Goal: Task Accomplishment & Management: Manage account settings

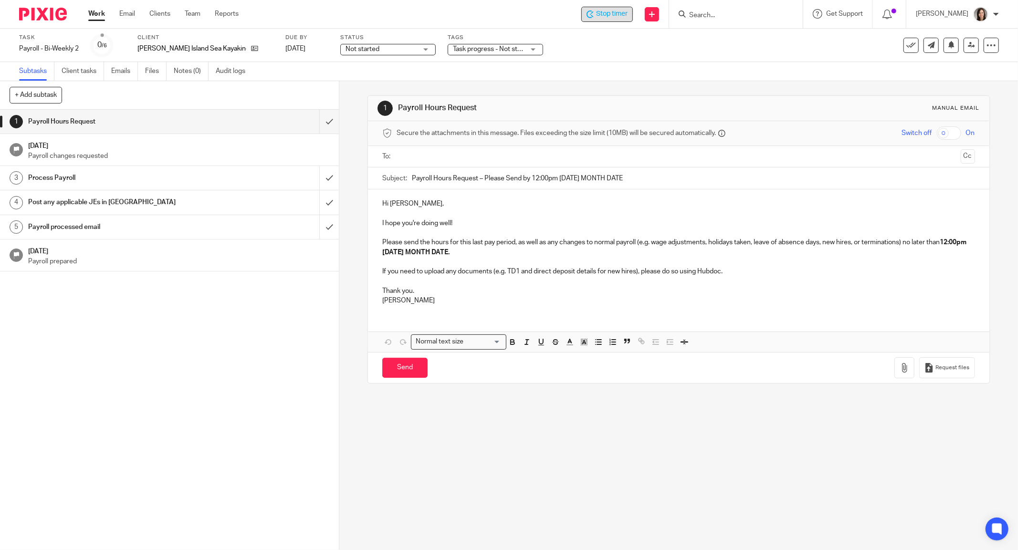
click at [607, 12] on span "Stop timer" at bounding box center [612, 14] width 32 height 10
click at [602, 13] on span "Start timer" at bounding box center [611, 14] width 32 height 10
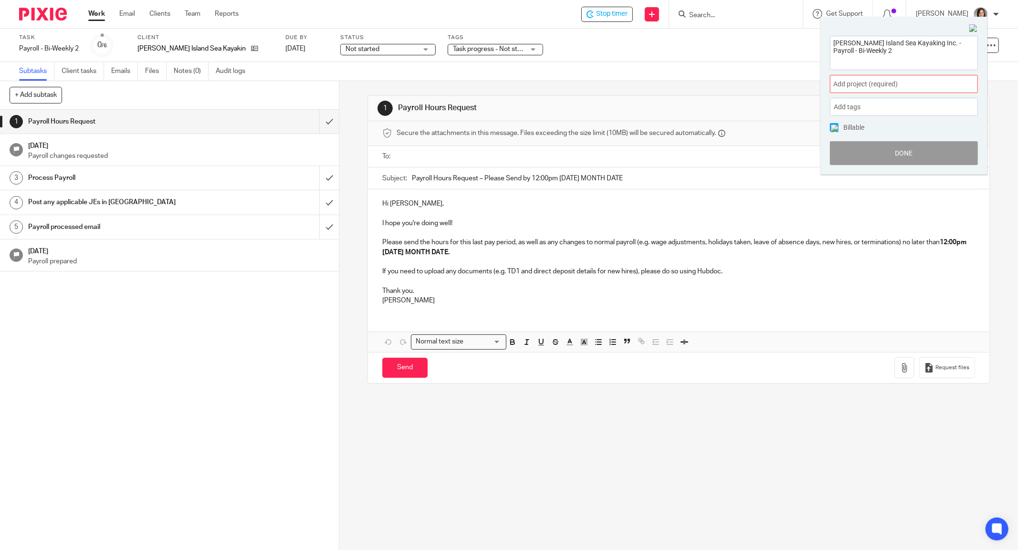
click at [870, 85] on span "Add project (required) :" at bounding box center [894, 84] width 120 height 10
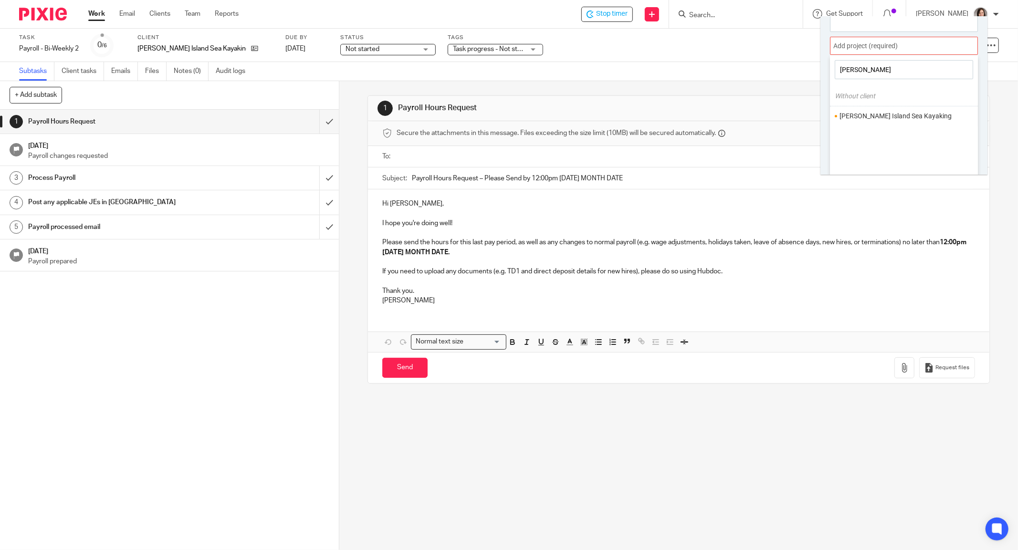
scroll to position [42, 0]
type input "bowen"
click at [881, 108] on li "Bowen Island Sea Kayaking" at bounding box center [902, 112] width 125 height 10
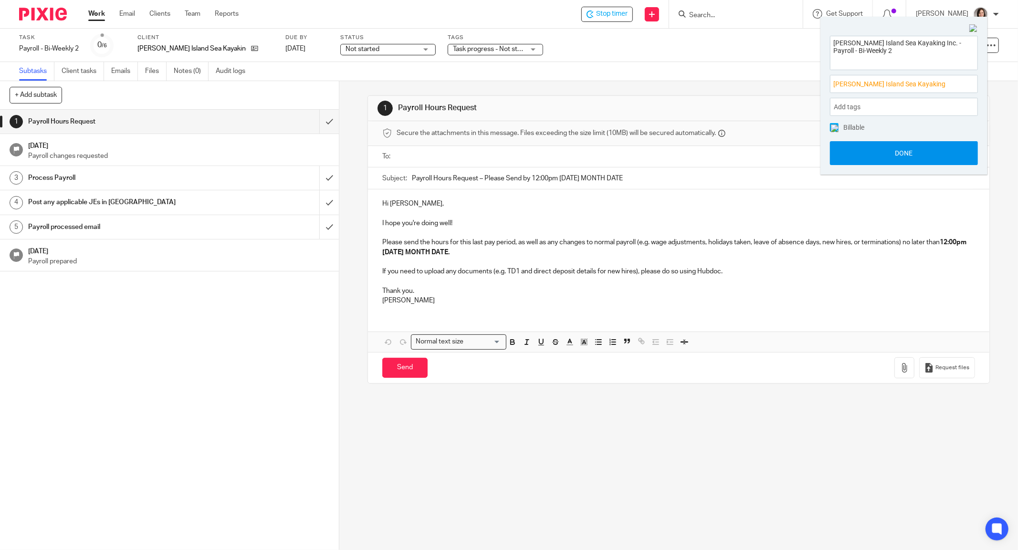
click at [916, 150] on button "Done" at bounding box center [904, 153] width 148 height 24
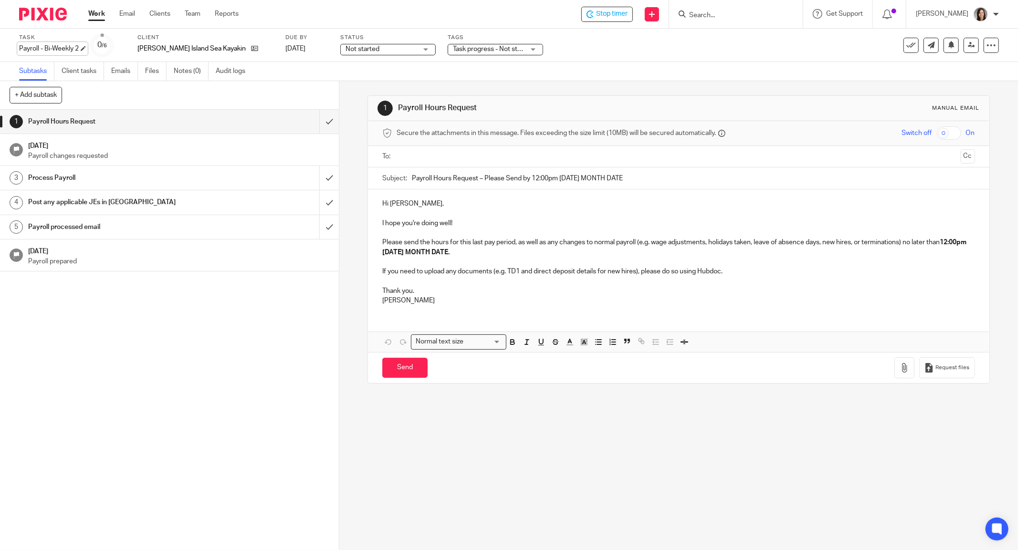
click at [59, 50] on div "Payroll - Bi-Weekly 2 Save Payroll - Bi-Weekly 2" at bounding box center [49, 49] width 60 height 10
click at [93, 49] on input "Payroll - Bi-Weekly 2" at bounding box center [89, 49] width 140 height 11
type input "Payroll - Bi-Weekly 2 - Incl. Tips"
click at [146, 310] on div "1 Payroll Hours Request Aug 25, 2025 Payroll changes requested 3 Process Payrol…" at bounding box center [169, 330] width 339 height 441
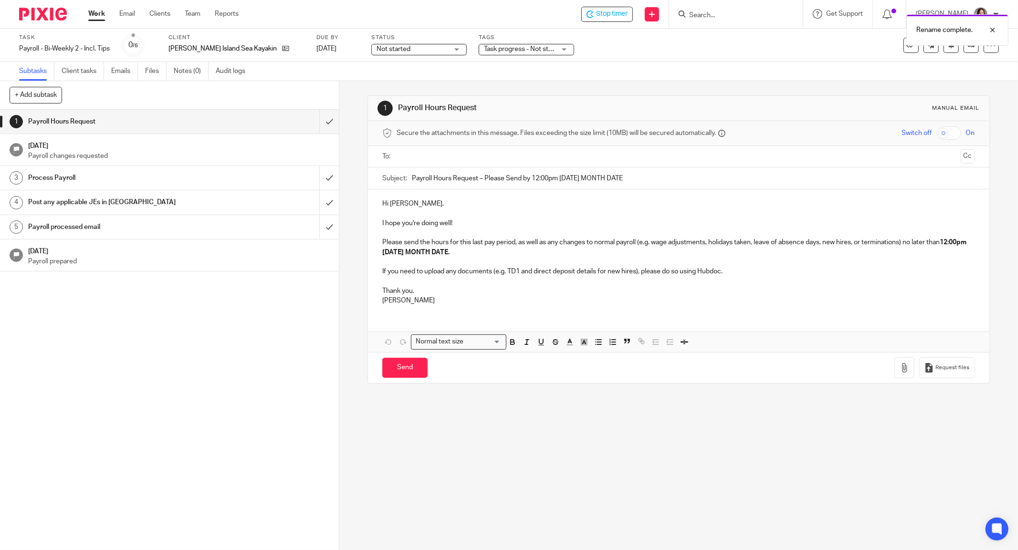
click at [617, 13] on div "Rename complete." at bounding box center [759, 28] width 500 height 36
click at [631, 21] on div "Stop timer" at bounding box center [607, 14] width 52 height 15
click at [719, 17] on input "Search" at bounding box center [731, 15] width 86 height 9
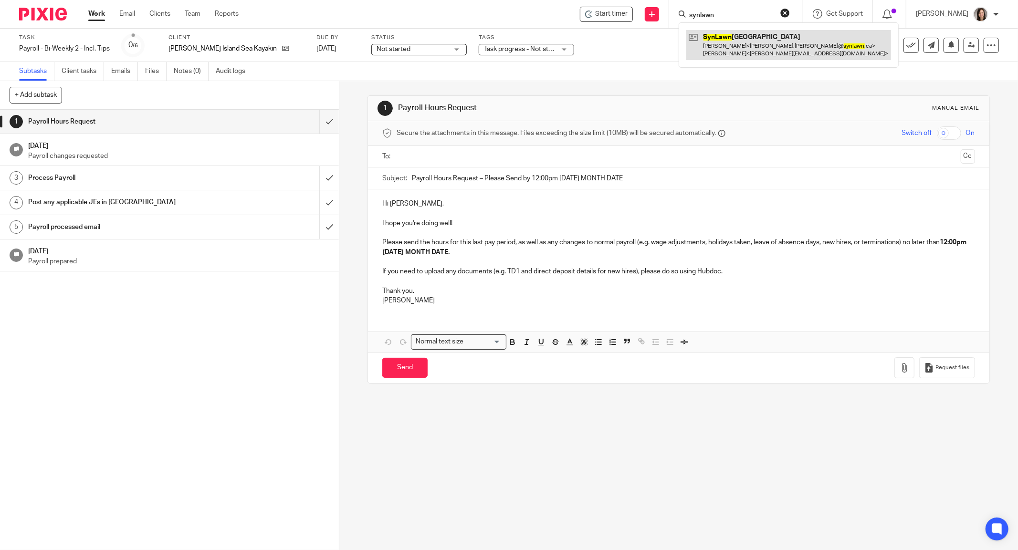
type input "synlawn"
click at [748, 37] on link at bounding box center [789, 45] width 205 height 30
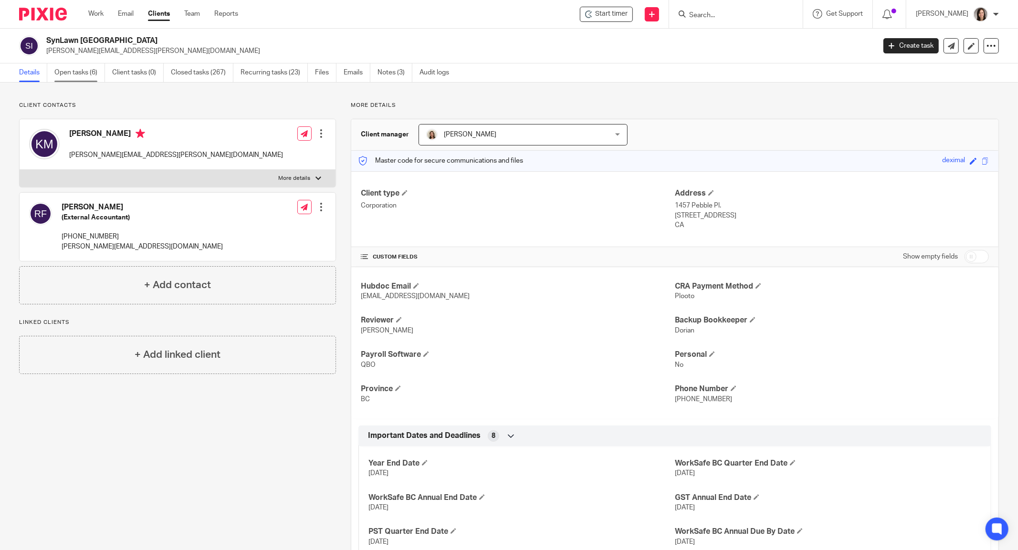
click at [73, 67] on link "Open tasks (6)" at bounding box center [79, 72] width 51 height 19
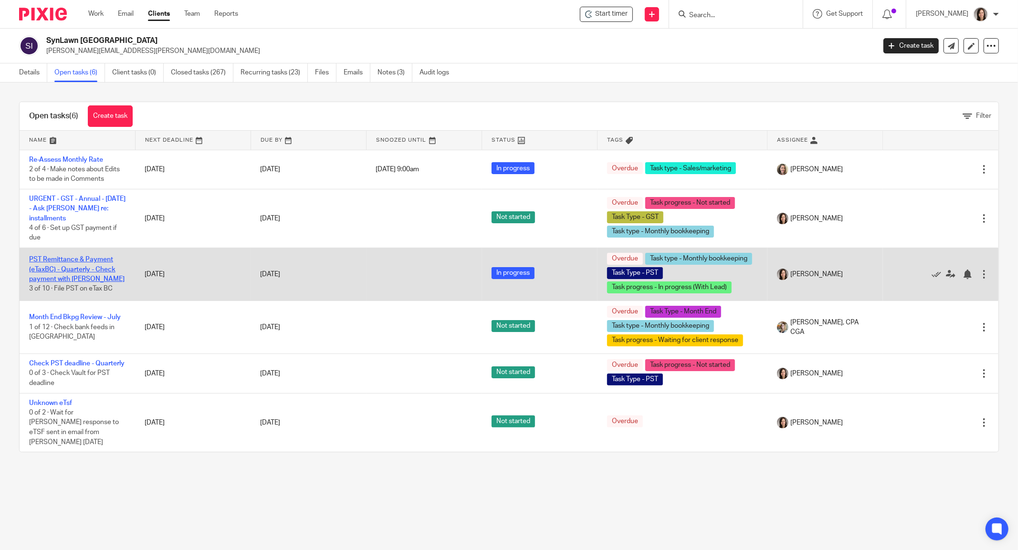
click at [79, 261] on link "PST Remittance & Payment (eTaxBC) - Quarterly - Check payment with [PERSON_NAME]" at bounding box center [76, 269] width 95 height 26
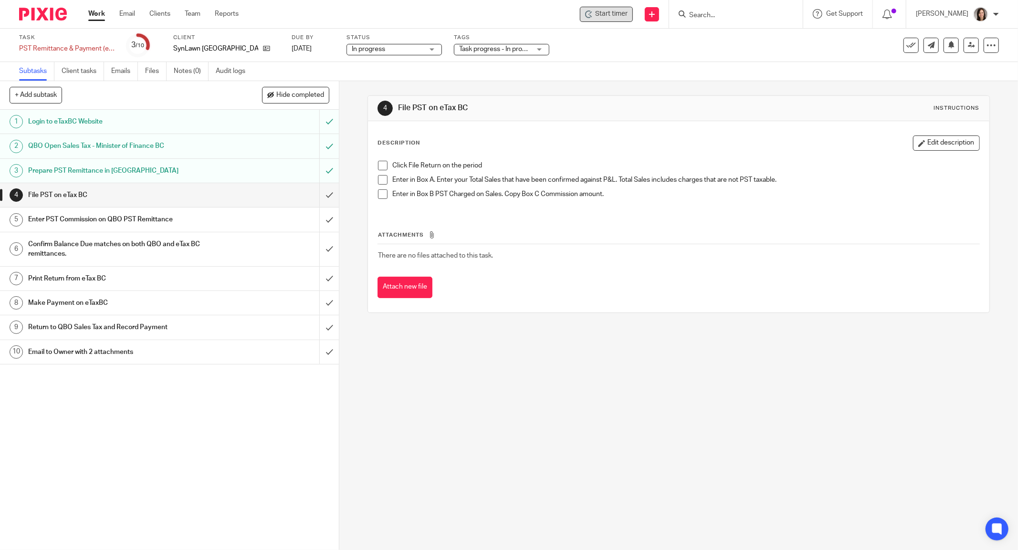
click at [628, 11] on span "Start timer" at bounding box center [611, 14] width 32 height 10
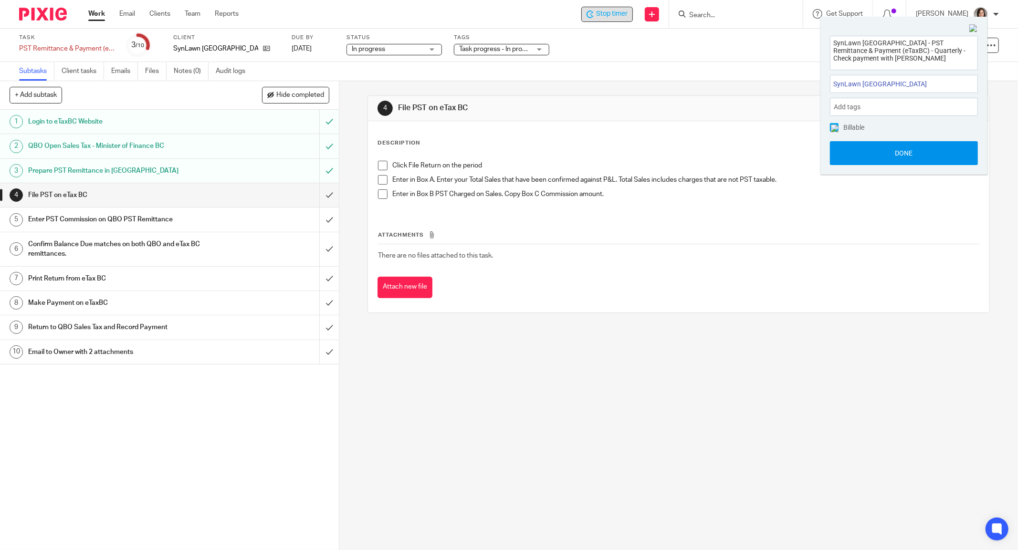
click at [881, 151] on button "Done" at bounding box center [904, 153] width 148 height 24
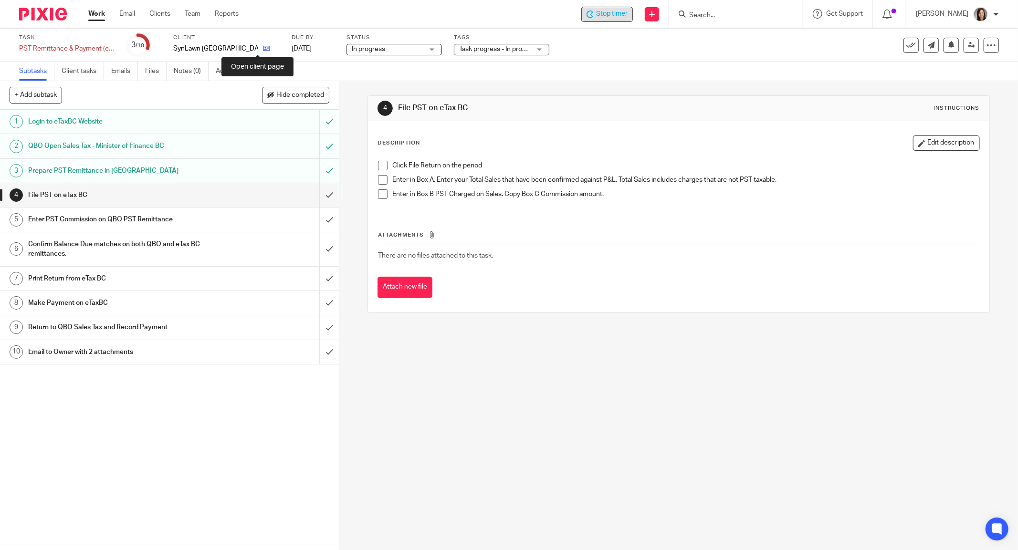
click at [263, 51] on icon at bounding box center [266, 48] width 7 height 7
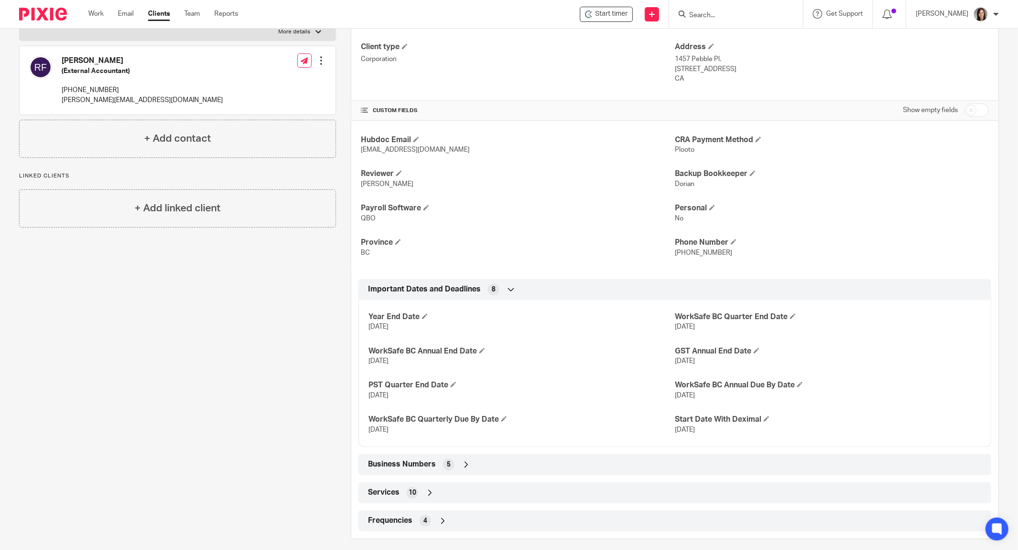
scroll to position [153, 0]
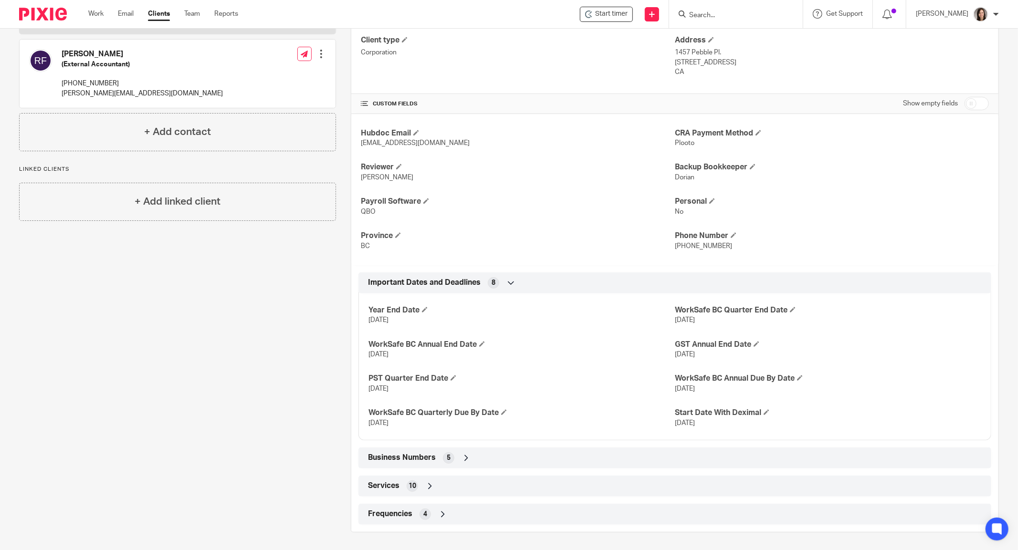
click at [465, 464] on div "Business Numbers 5" at bounding box center [675, 458] width 619 height 16
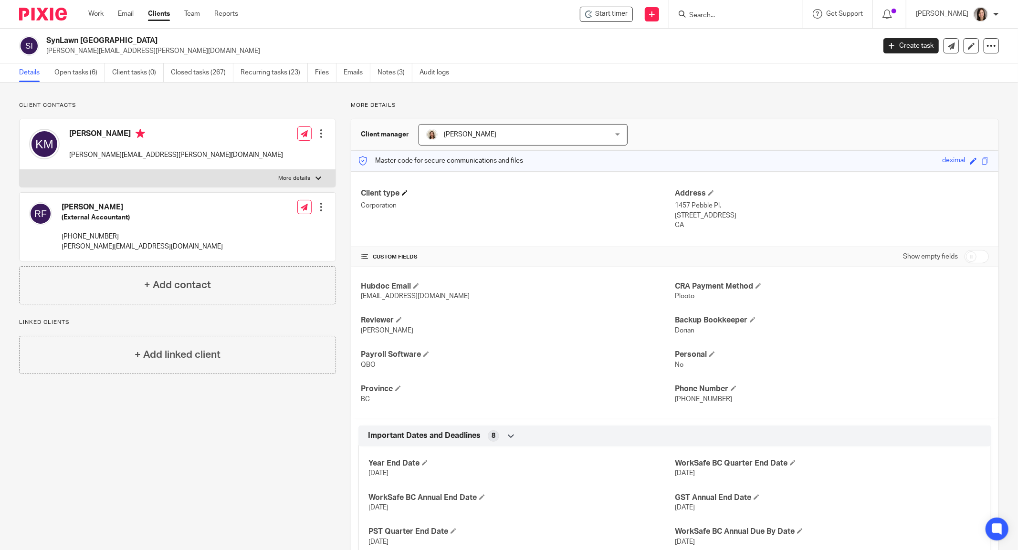
scroll to position [0, 0]
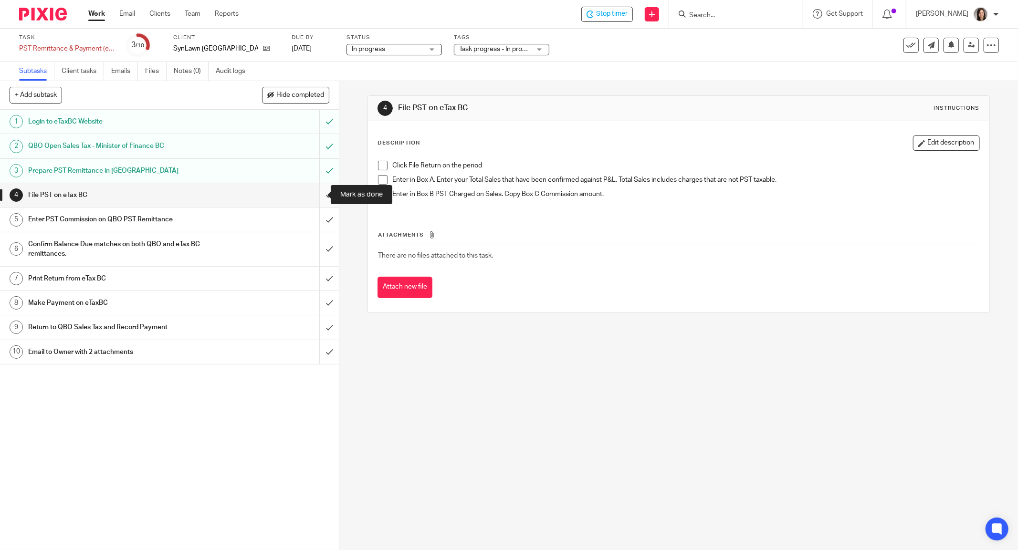
click at [313, 201] on input "submit" at bounding box center [169, 195] width 339 height 24
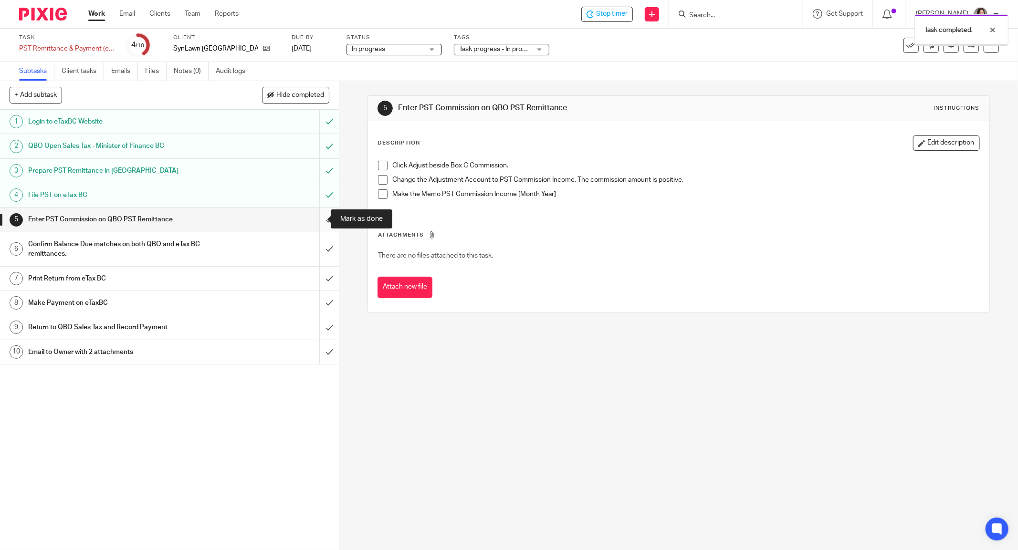
click at [315, 222] on input "submit" at bounding box center [169, 220] width 339 height 24
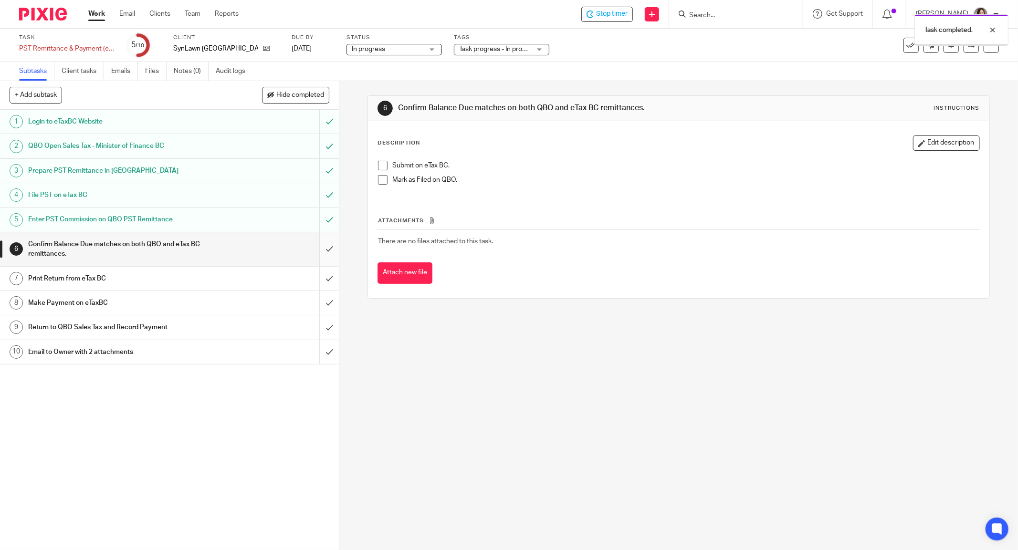
click at [314, 256] on input "submit" at bounding box center [169, 249] width 339 height 34
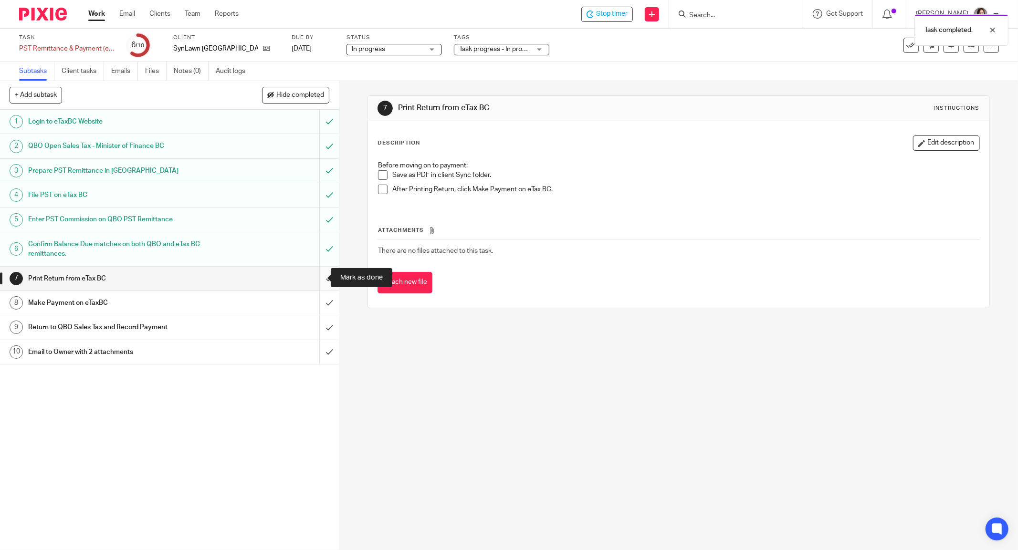
click at [313, 286] on input "submit" at bounding box center [169, 279] width 339 height 24
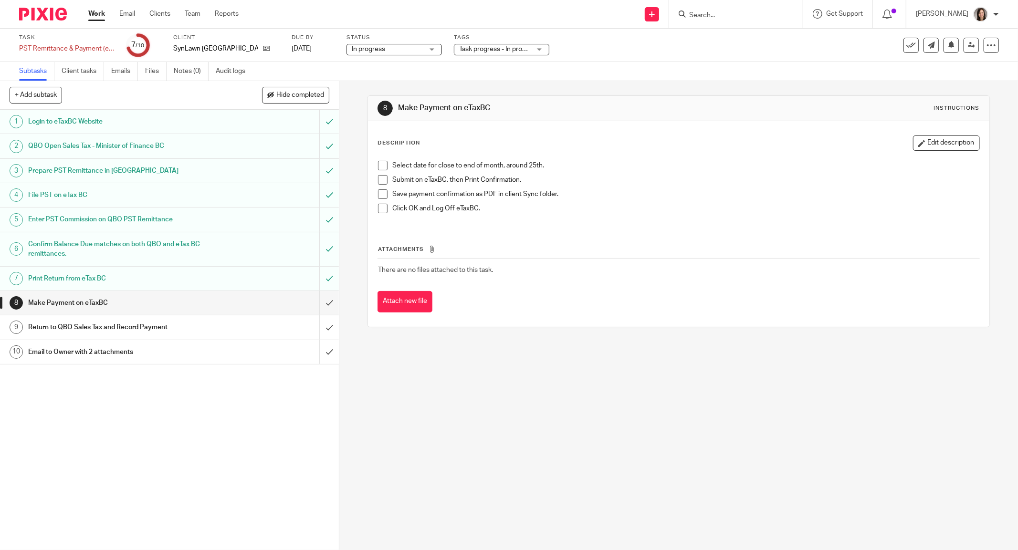
click at [314, 305] on input "submit" at bounding box center [169, 303] width 339 height 24
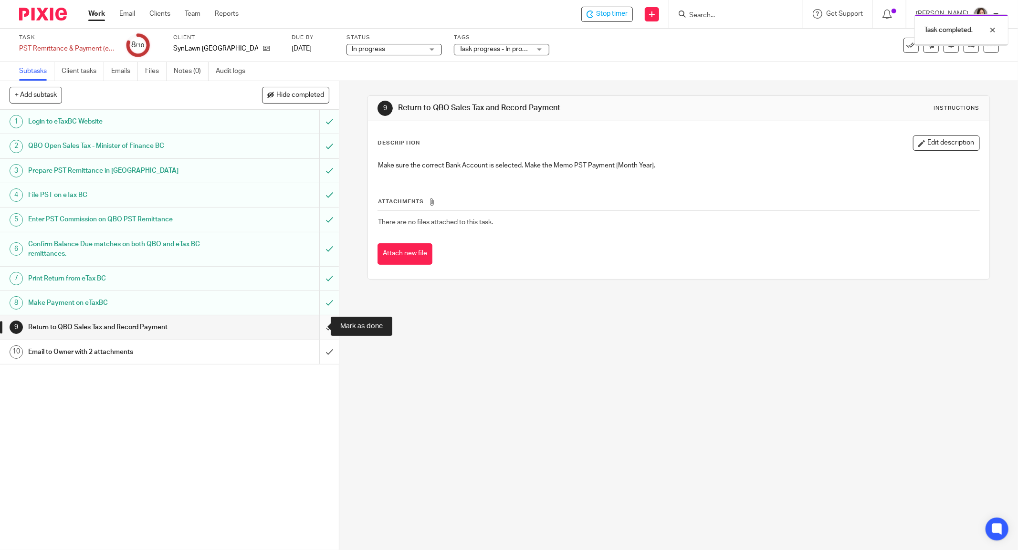
click at [319, 328] on input "submit" at bounding box center [169, 328] width 339 height 24
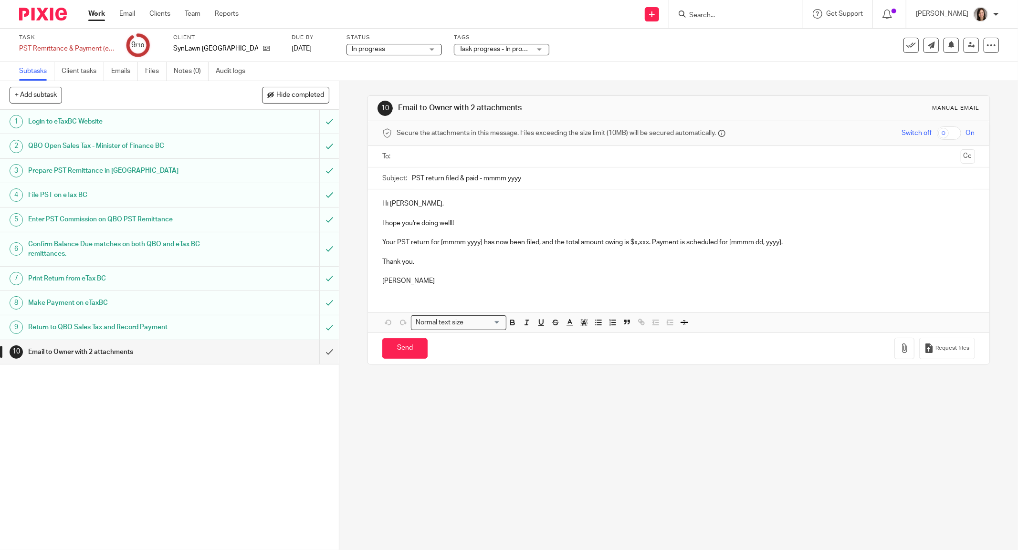
click at [115, 351] on h1 "Email to Owner with 2 attachments" at bounding box center [122, 352] width 188 height 14
click at [128, 76] on link "Emails" at bounding box center [124, 71] width 27 height 19
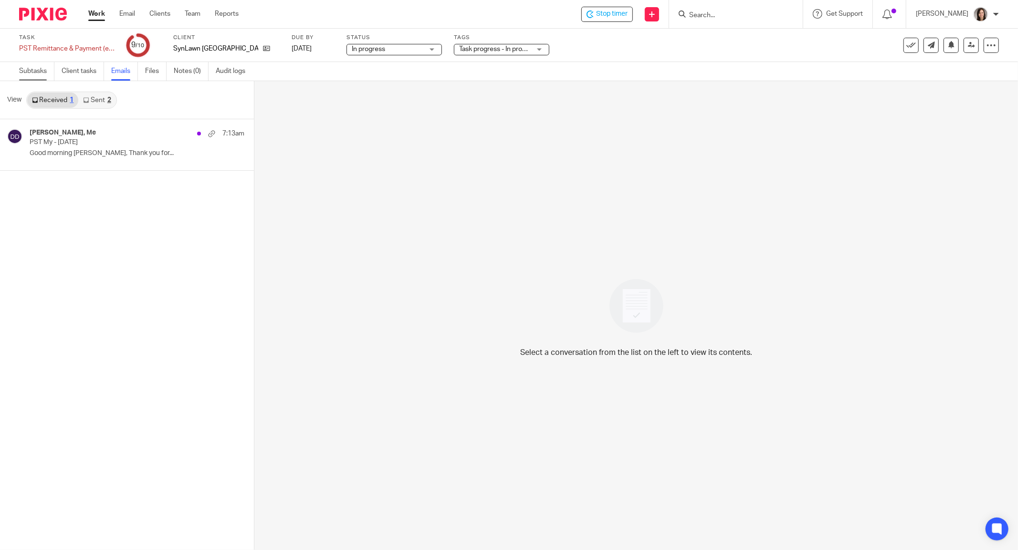
click at [28, 74] on link "Subtasks" at bounding box center [36, 71] width 35 height 19
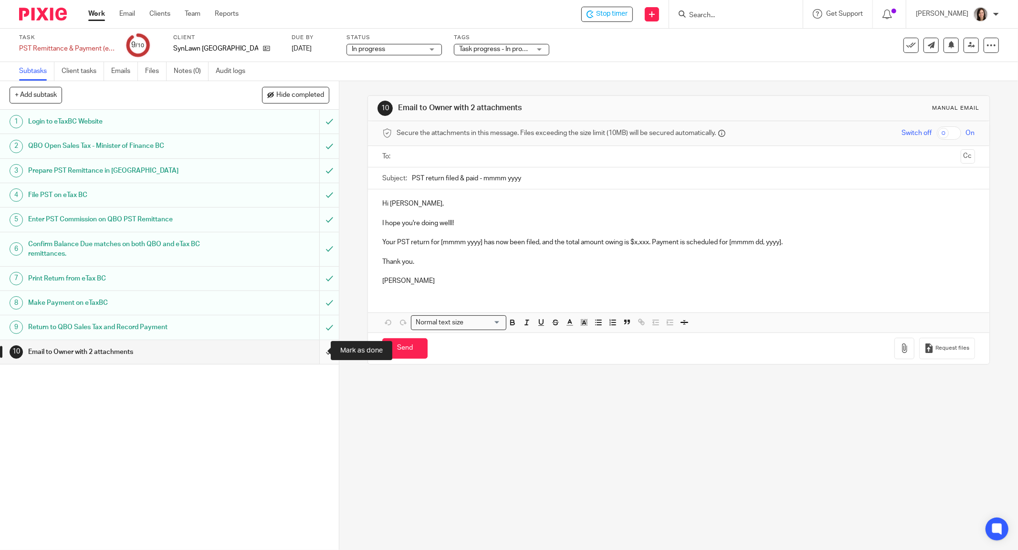
click at [318, 350] on input "submit" at bounding box center [169, 352] width 339 height 24
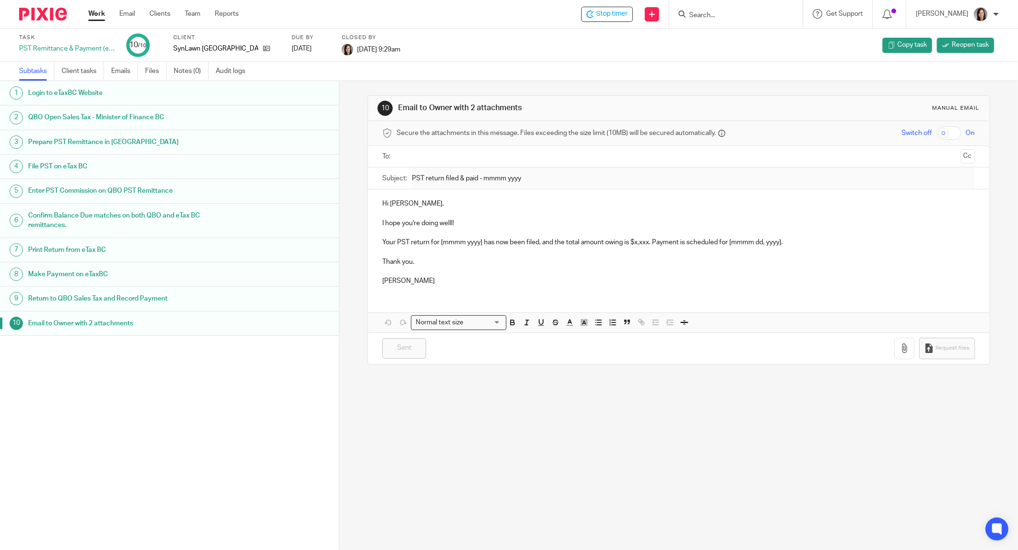
click at [95, 16] on link "Work" at bounding box center [96, 14] width 17 height 10
